Goal: Obtain resource: Obtain resource

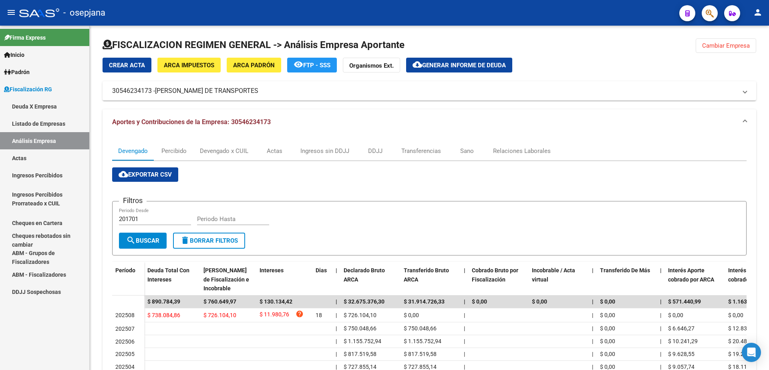
scroll to position [80, 0]
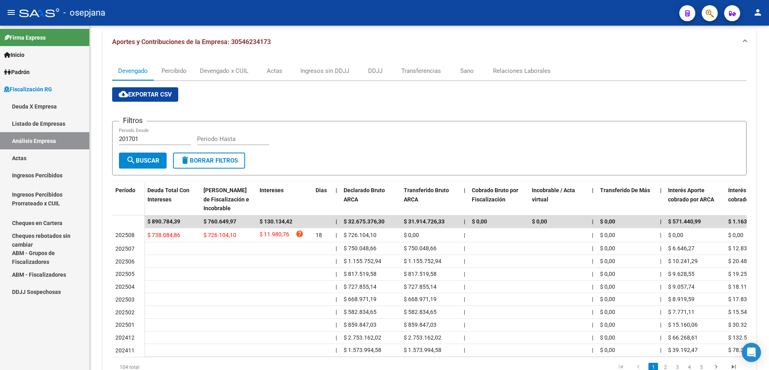
drag, startPoint x: 41, startPoint y: 164, endPoint x: 54, endPoint y: 142, distance: 25.7
click at [41, 163] on link "Actas" at bounding box center [44, 157] width 89 height 17
click at [54, 142] on link "Análisis Empresa" at bounding box center [44, 140] width 89 height 17
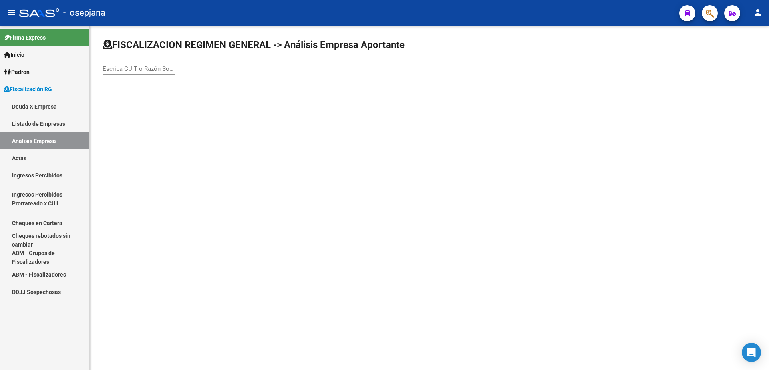
click at [132, 71] on input "Escriba CUIT o Razón Social para buscar" at bounding box center [139, 68] width 72 height 7
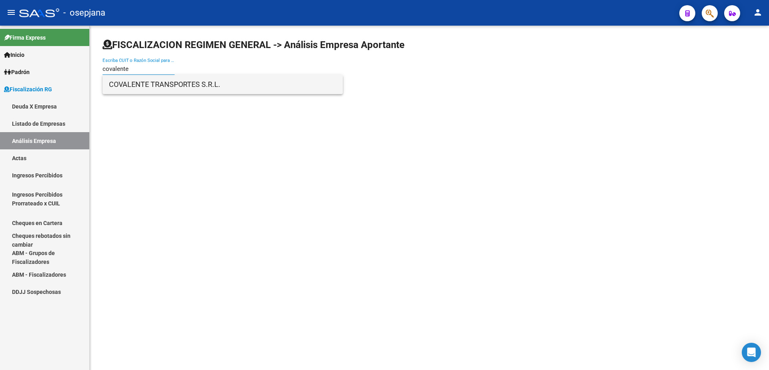
type input "covalente"
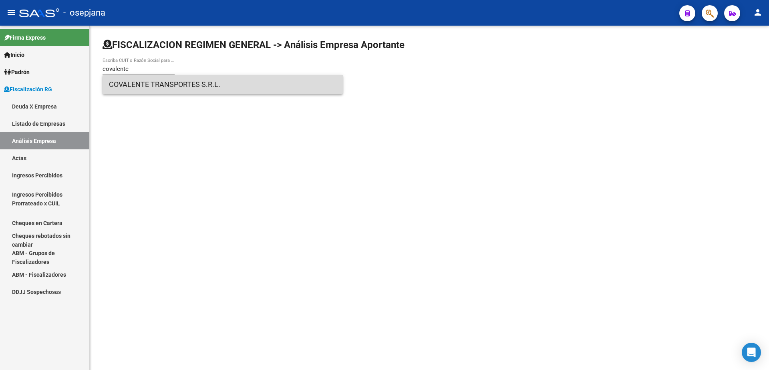
click at [148, 84] on span "COVALENTE TRANSPORTES S.R.L." at bounding box center [222, 84] width 227 height 19
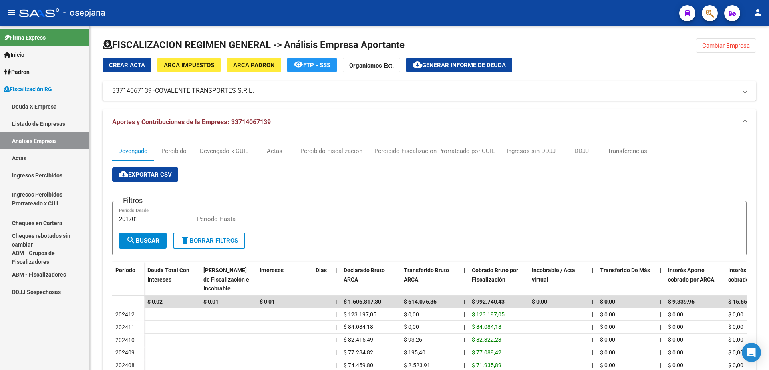
click at [26, 157] on link "Actas" at bounding box center [44, 157] width 89 height 17
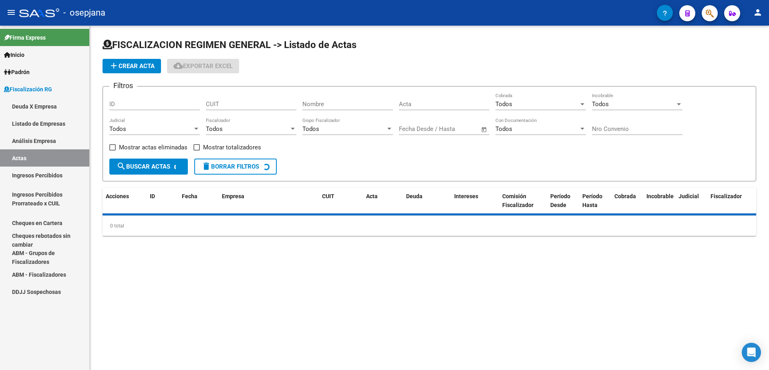
click at [37, 142] on link "Análisis Empresa" at bounding box center [44, 140] width 89 height 17
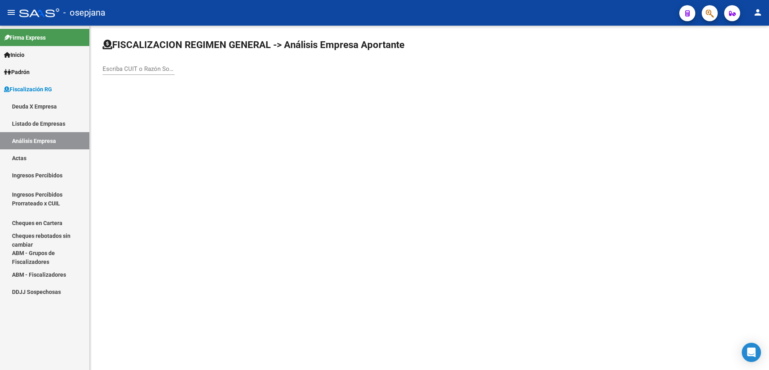
click at [127, 68] on input "Escriba CUIT o Razón Social para buscar" at bounding box center [139, 68] width 72 height 7
type input "r"
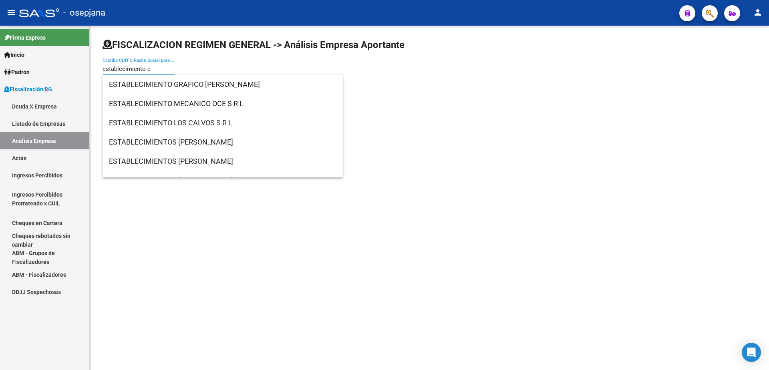
type input "establecimiento el"
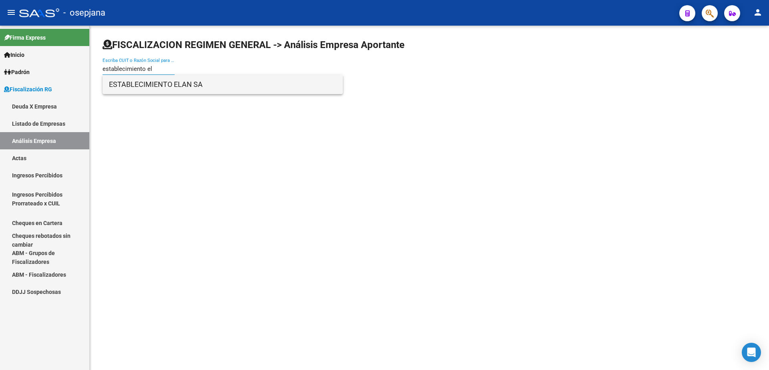
click at [196, 89] on span "ESTABLECIMIENTO ELAN SA" at bounding box center [222, 84] width 227 height 19
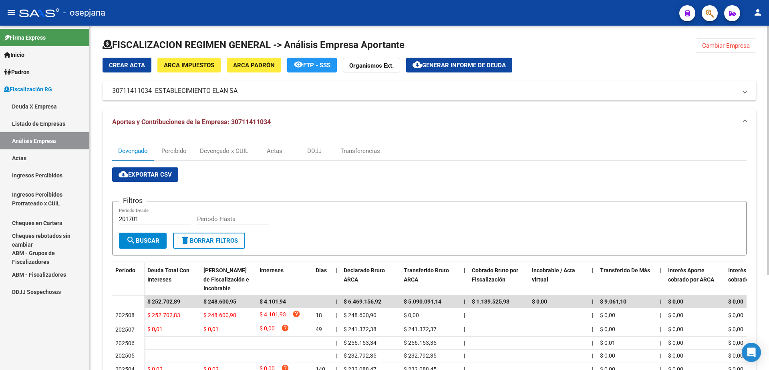
scroll to position [40, 0]
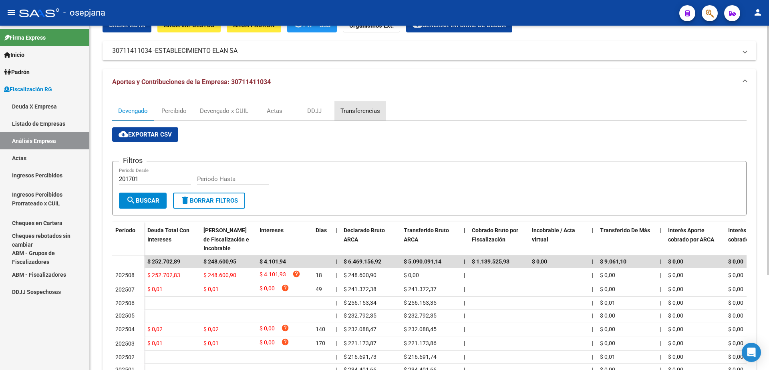
click at [354, 107] on div "Transferencias" at bounding box center [360, 111] width 40 height 9
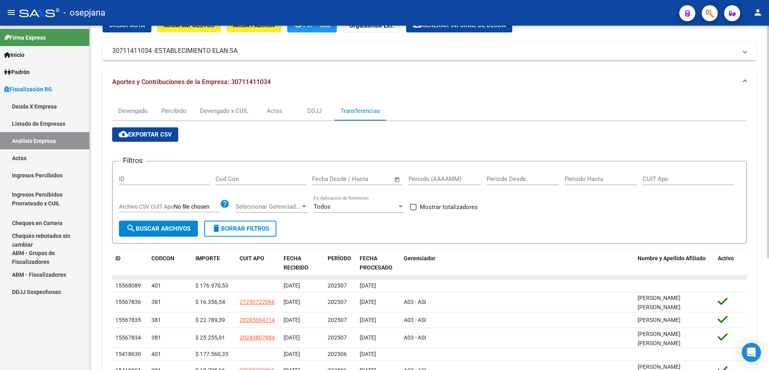
scroll to position [0, 0]
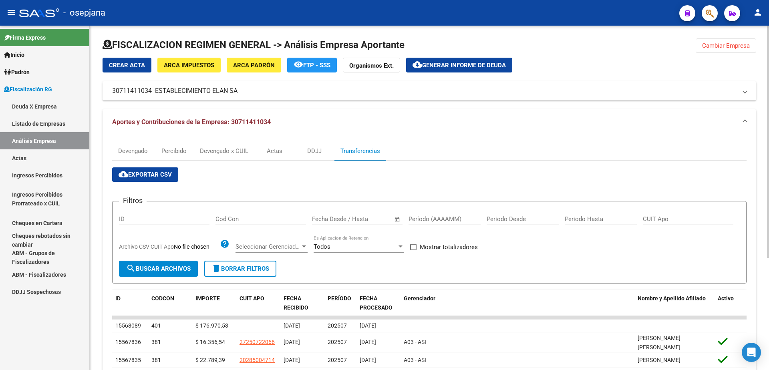
click at [445, 70] on button "cloud_download Generar informe de deuda" at bounding box center [459, 65] width 106 height 15
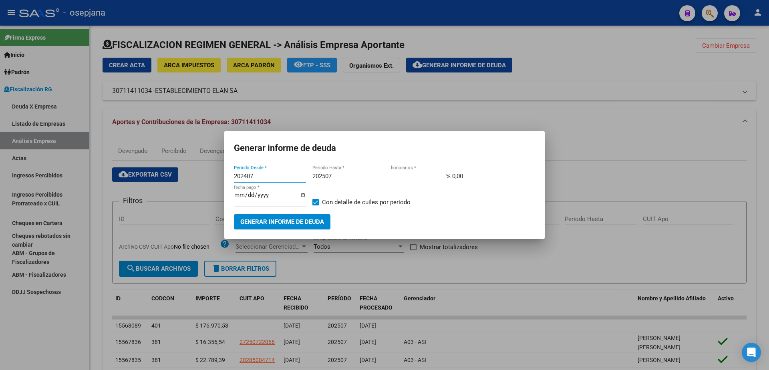
drag, startPoint x: 229, startPoint y: 178, endPoint x: 176, endPoint y: 177, distance: 52.9
click at [176, 177] on div "Generar informe de deuda 202407 Periodo Desde * 202507 Periodo Hasta * % 0,00 h…" at bounding box center [384, 185] width 769 height 370
type input "202508"
click at [342, 175] on input "202507" at bounding box center [348, 176] width 72 height 7
type input "202508"
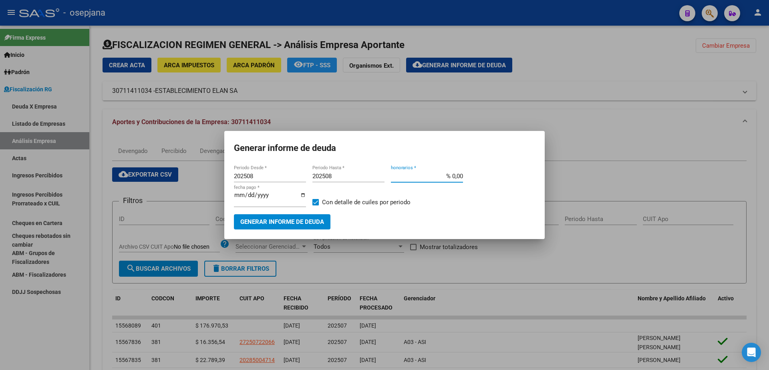
click at [451, 180] on input "% 0,00" at bounding box center [427, 176] width 72 height 7
type input "% 10,00"
click at [247, 197] on input "[DATE]" at bounding box center [270, 198] width 72 height 13
type input "[DATE]"
click at [314, 203] on span at bounding box center [315, 202] width 6 height 6
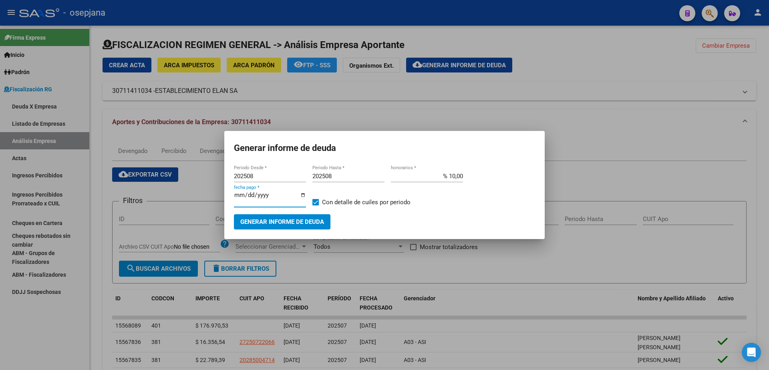
click at [315, 205] on input "Con detalle de cuiles por periodo" at bounding box center [315, 205] width 0 height 0
checkbox input "false"
click at [309, 215] on button "Generar informe de deuda" at bounding box center [282, 221] width 97 height 15
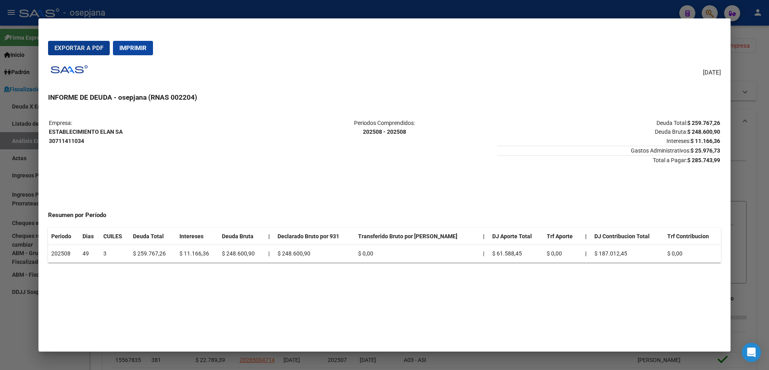
click at [67, 36] on mat-dialog-actions "Exportar a PDF Imprimir" at bounding box center [384, 47] width 673 height 27
click at [67, 43] on button "Exportar a PDF" at bounding box center [79, 48] width 62 height 14
click at [90, 46] on span "Exportar a PDF" at bounding box center [78, 47] width 49 height 7
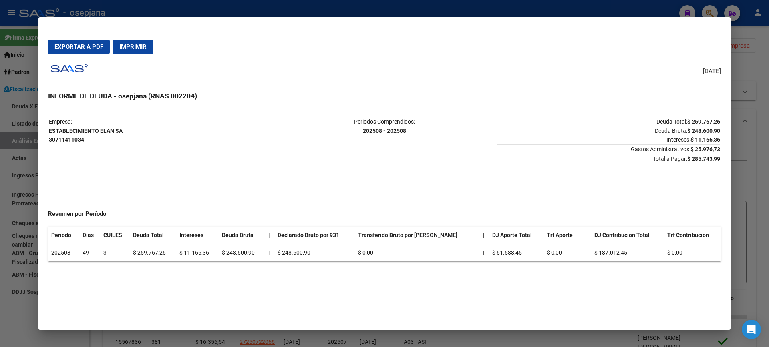
drag, startPoint x: 9, startPoint y: 181, endPoint x: 8, endPoint y: 177, distance: 4.0
click at [8, 181] on div at bounding box center [384, 173] width 769 height 347
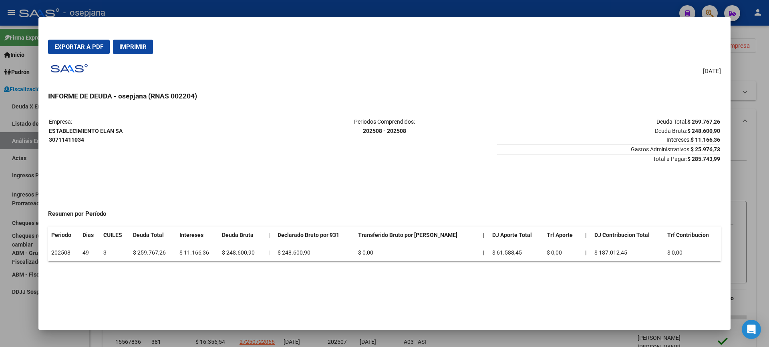
click at [24, 138] on div at bounding box center [384, 173] width 769 height 347
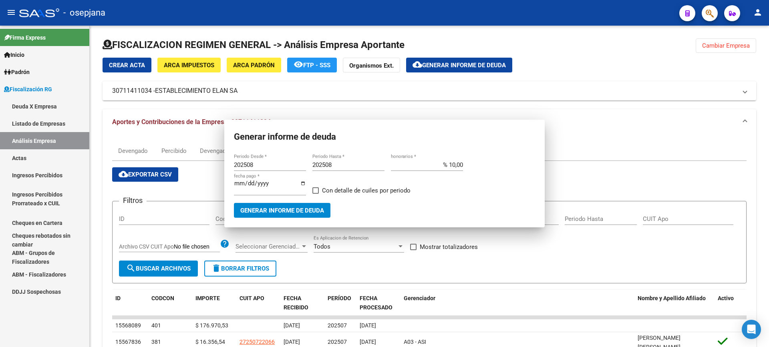
click at [22, 160] on link "Actas" at bounding box center [44, 157] width 89 height 17
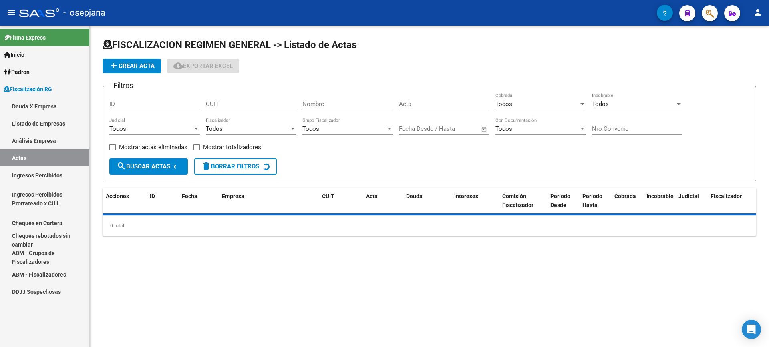
click at [29, 142] on link "Análisis Empresa" at bounding box center [44, 140] width 89 height 17
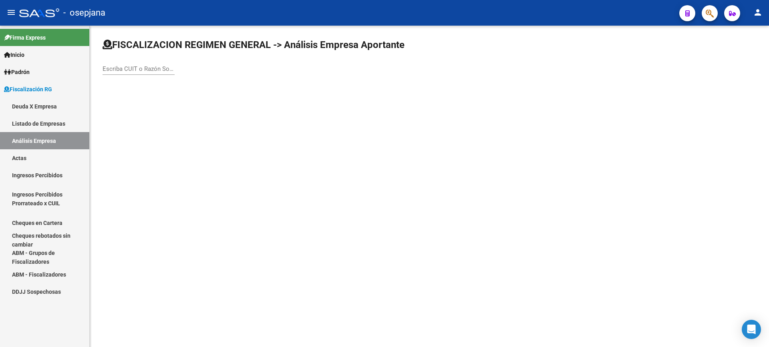
click at [143, 72] on input "Escriba CUIT o Razón Social para buscar" at bounding box center [139, 68] width 72 height 7
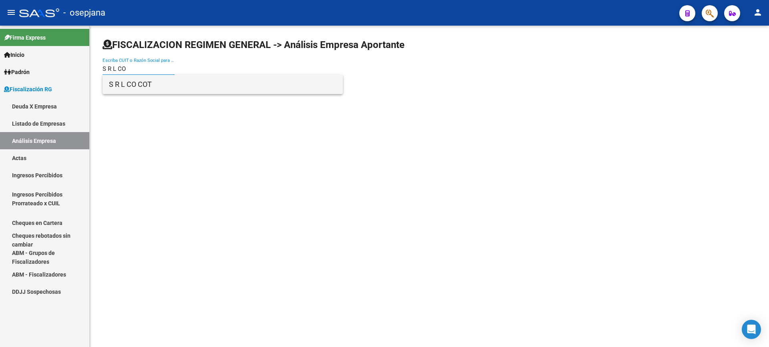
type input "S R L CO"
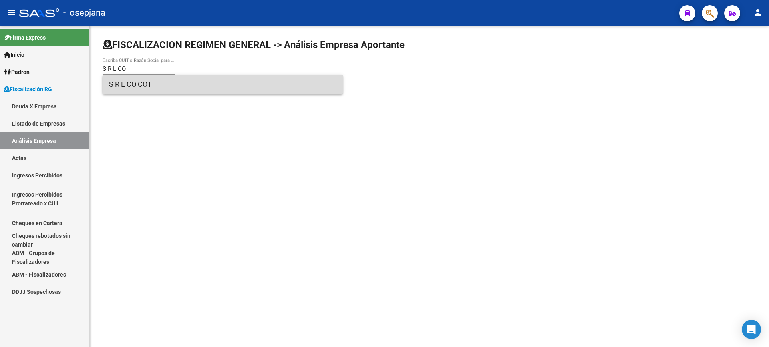
click at [142, 86] on span "S R L CO COT" at bounding box center [222, 84] width 227 height 19
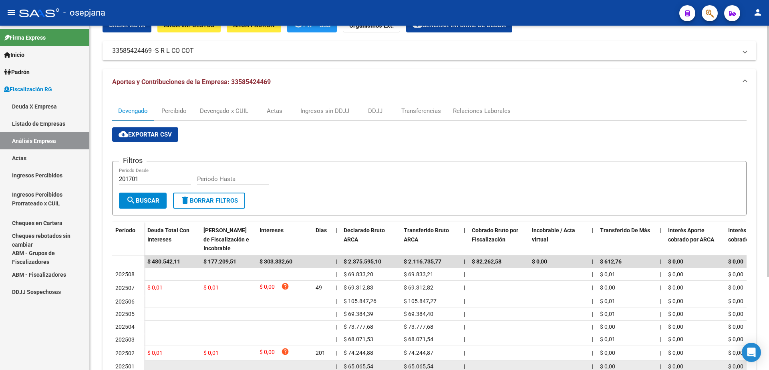
scroll to position [128, 0]
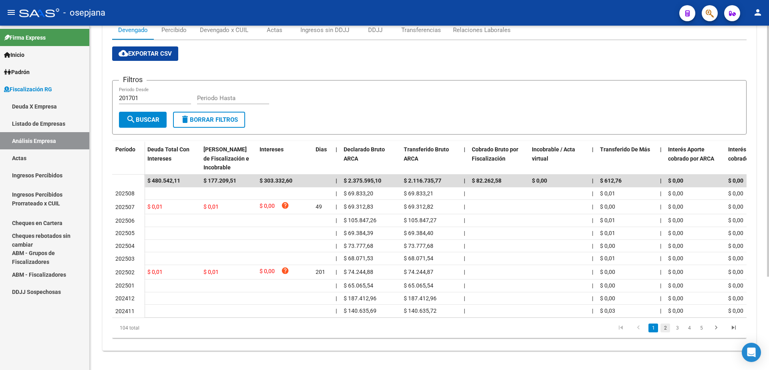
click at [666, 329] on link "2" at bounding box center [665, 328] width 10 height 9
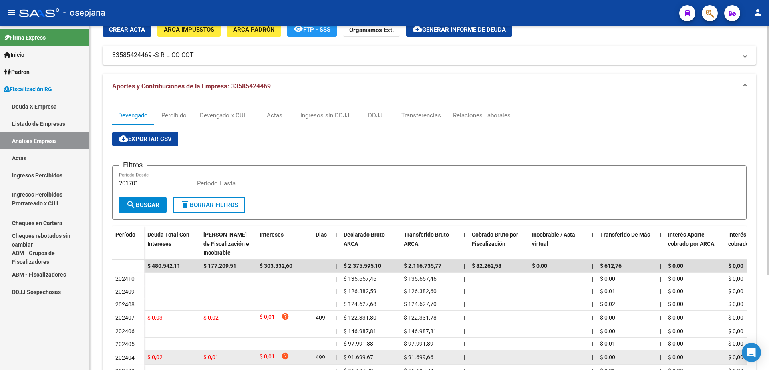
scroll to position [0, 0]
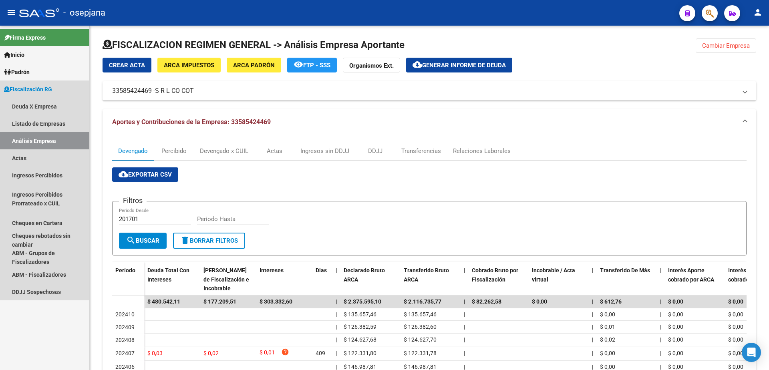
click at [26, 143] on link "Análisis Empresa" at bounding box center [44, 140] width 89 height 17
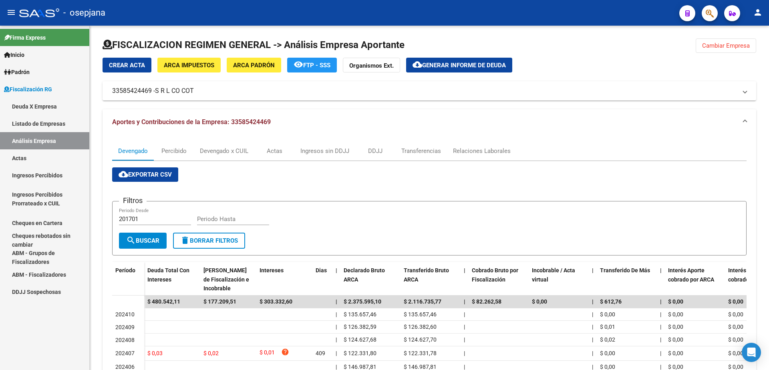
click at [22, 156] on link "Actas" at bounding box center [44, 157] width 89 height 17
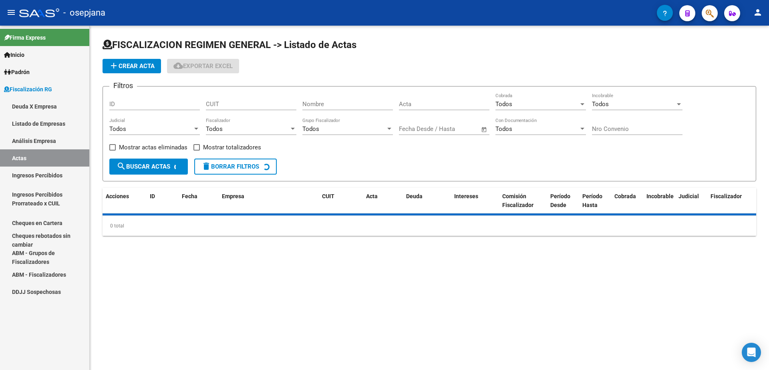
click at [32, 139] on link "Análisis Empresa" at bounding box center [44, 140] width 89 height 17
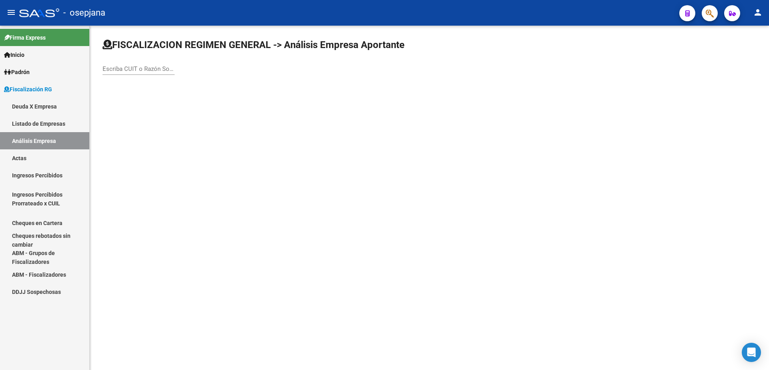
click at [129, 65] on div "Escriba CUIT o Razón Social para buscar" at bounding box center [139, 66] width 72 height 17
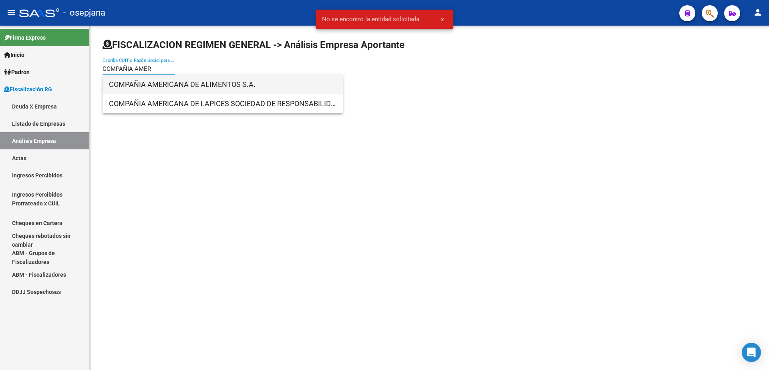
type input "COMPAÑIA AMER"
click at [228, 86] on span "COMPAÑIA AMERICANA DE ALIMENTOS S.A." at bounding box center [222, 84] width 227 height 19
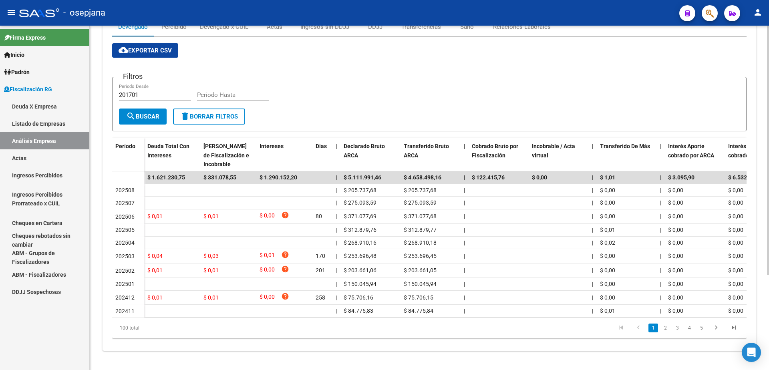
scroll to position [131, 0]
click at [664, 330] on link "2" at bounding box center [665, 328] width 10 height 9
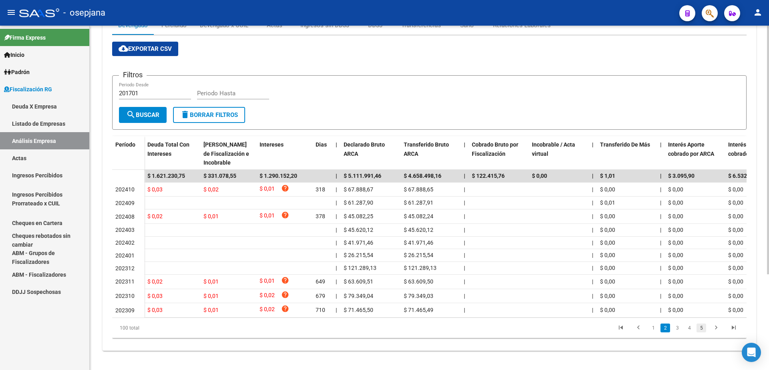
click at [697, 331] on link "5" at bounding box center [701, 328] width 10 height 9
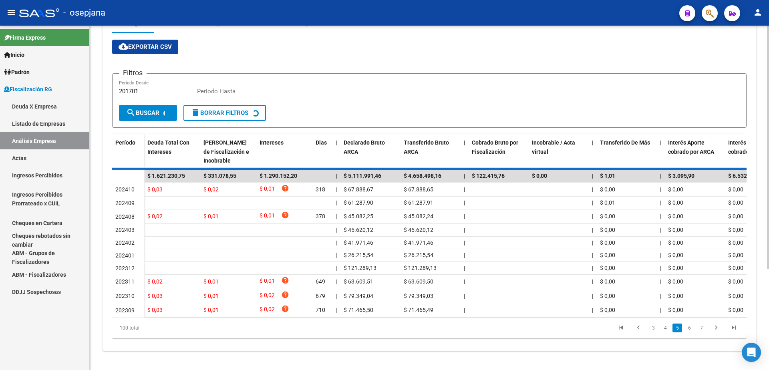
scroll to position [126, 0]
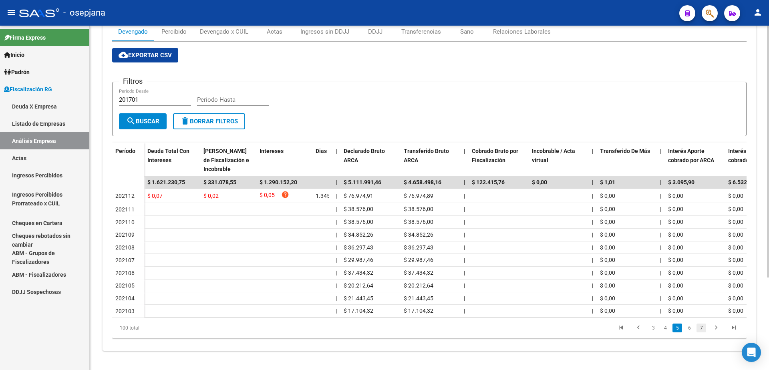
click at [702, 329] on link "7" at bounding box center [701, 328] width 10 height 9
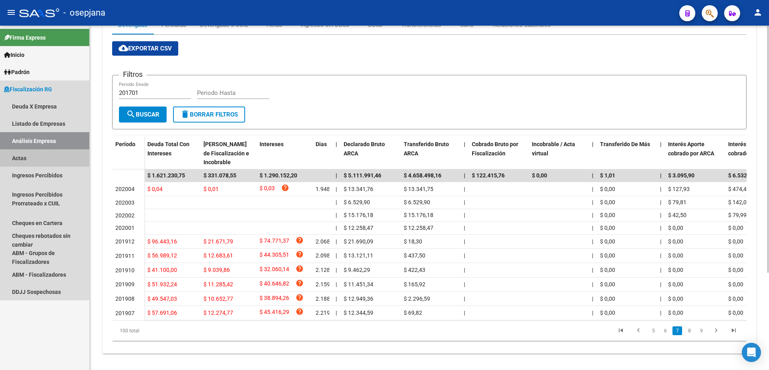
click at [40, 156] on link "Actas" at bounding box center [44, 157] width 89 height 17
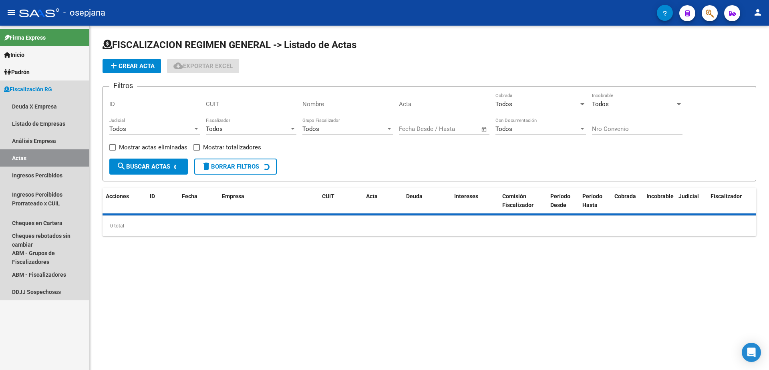
click at [56, 139] on link "Análisis Empresa" at bounding box center [44, 140] width 89 height 17
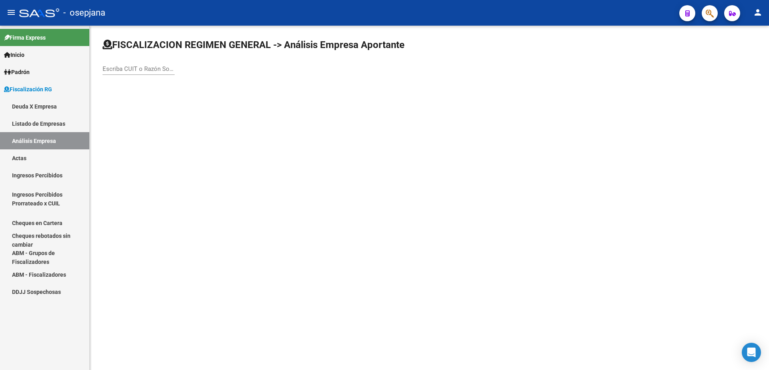
click at [136, 70] on input "Escriba CUIT o Razón Social para buscar" at bounding box center [139, 68] width 72 height 7
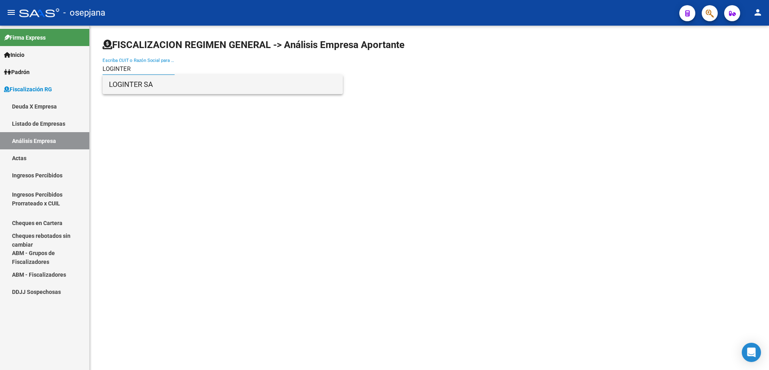
type input "LOGINTER"
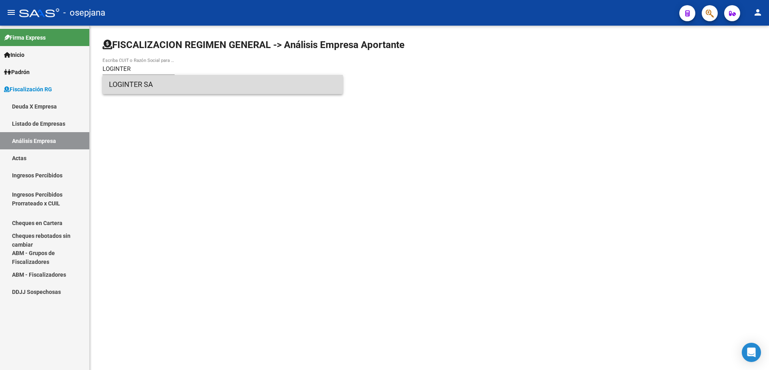
click at [150, 86] on span "LOGINTER SA" at bounding box center [222, 84] width 227 height 19
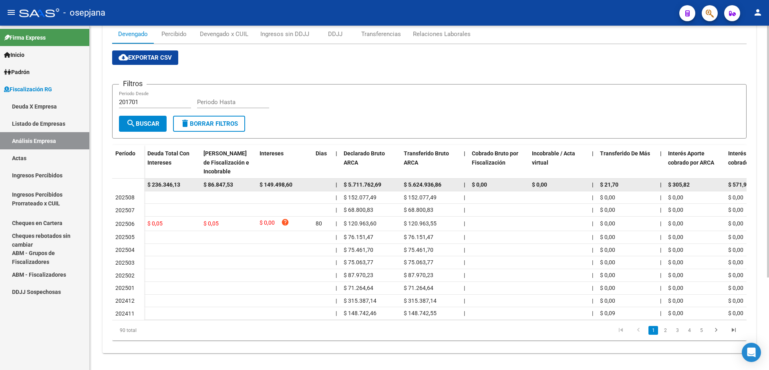
scroll to position [120, 0]
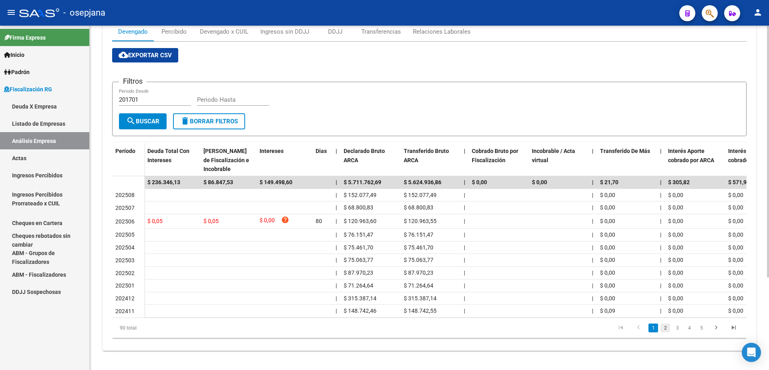
click at [665, 330] on link "2" at bounding box center [665, 328] width 10 height 9
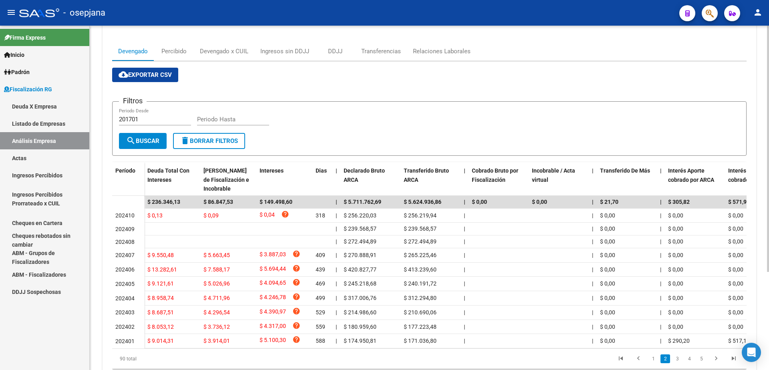
scroll to position [80, 0]
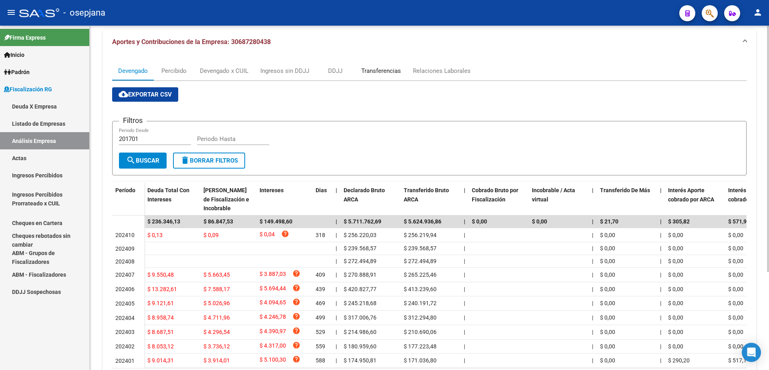
click at [390, 69] on div "Transferencias" at bounding box center [381, 70] width 40 height 9
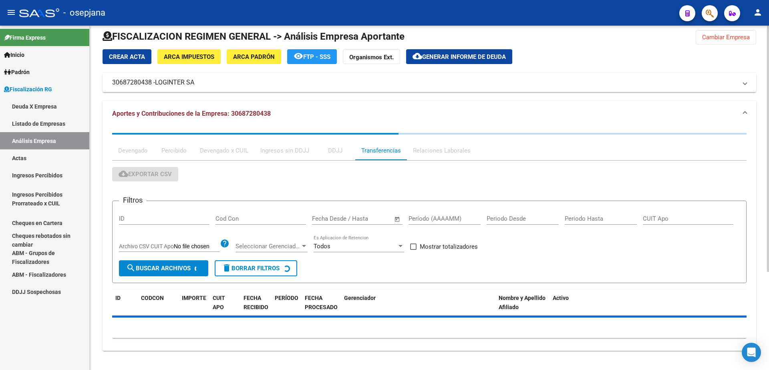
scroll to position [0, 0]
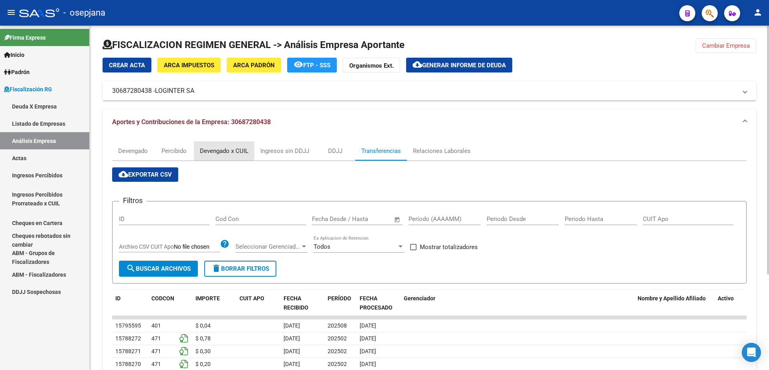
click at [232, 154] on div "Devengado x CUIL" at bounding box center [224, 151] width 48 height 9
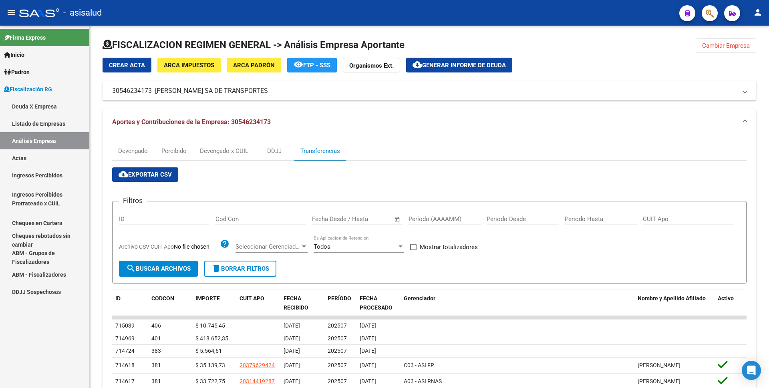
scroll to position [134, 0]
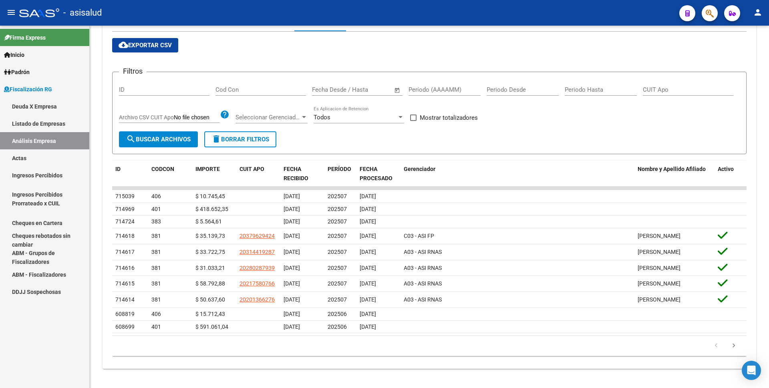
click at [18, 158] on link "Actas" at bounding box center [44, 157] width 89 height 17
click at [66, 139] on link "Análisis Empresa" at bounding box center [44, 140] width 89 height 17
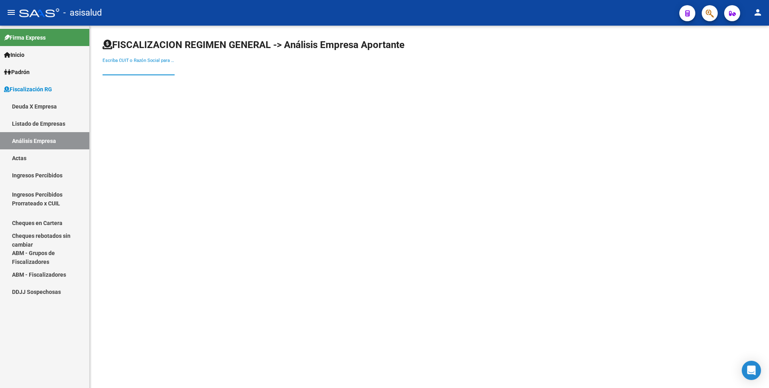
click at [142, 70] on input "Escriba CUIT o Razón Social para buscar" at bounding box center [139, 68] width 72 height 7
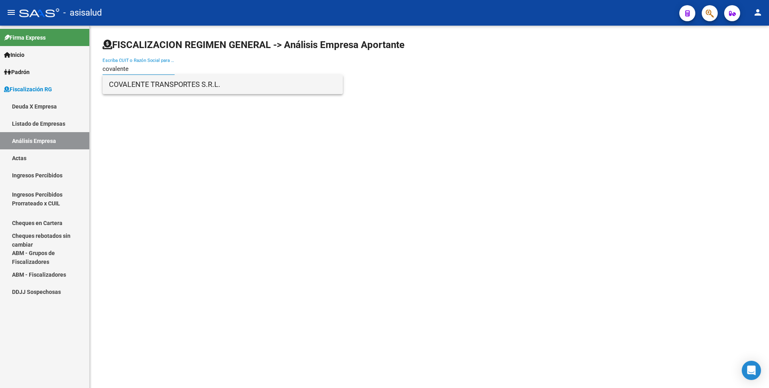
type input "covalente"
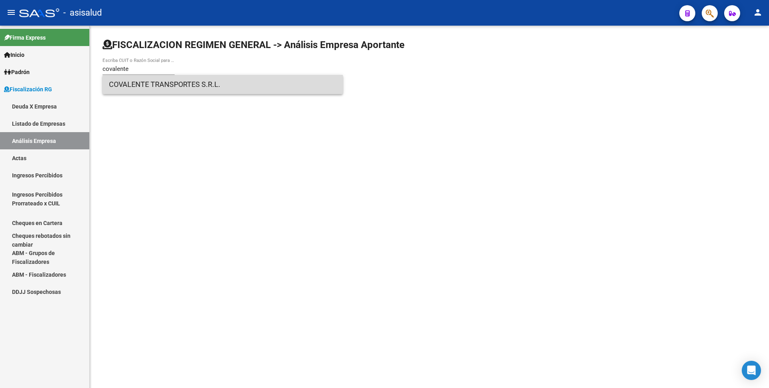
click at [146, 82] on span "COVALENTE TRANSPORTES S.R.L." at bounding box center [222, 84] width 227 height 19
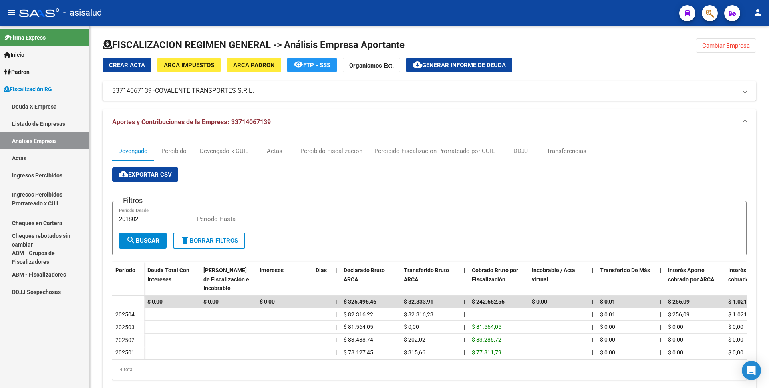
click at [34, 152] on link "Actas" at bounding box center [44, 157] width 89 height 17
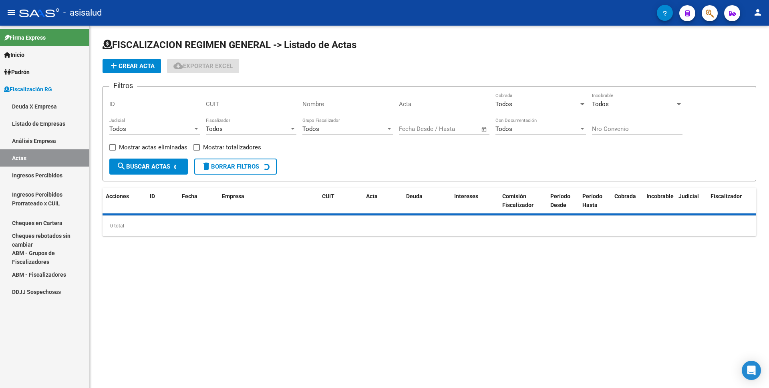
click at [51, 138] on link "Análisis Empresa" at bounding box center [44, 140] width 89 height 17
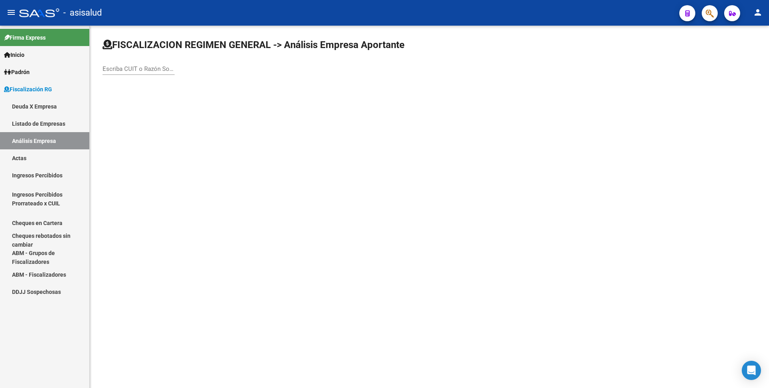
click at [129, 68] on input "Escriba CUIT o Razón Social para buscar" at bounding box center [139, 68] width 72 height 7
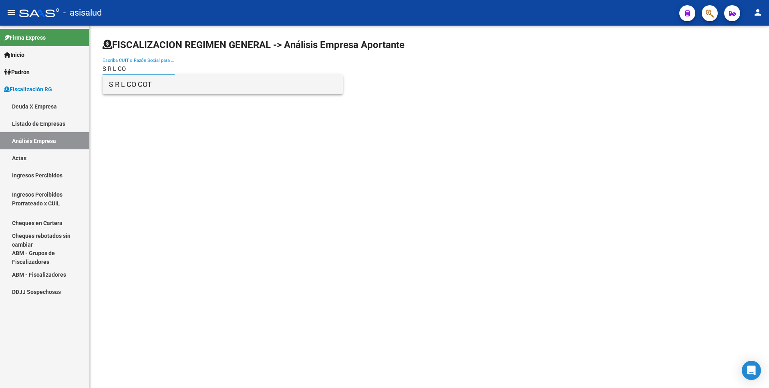
type input "S R L CO"
click at [158, 87] on span "S R L CO COT" at bounding box center [222, 84] width 227 height 19
